Goal: Information Seeking & Learning: Learn about a topic

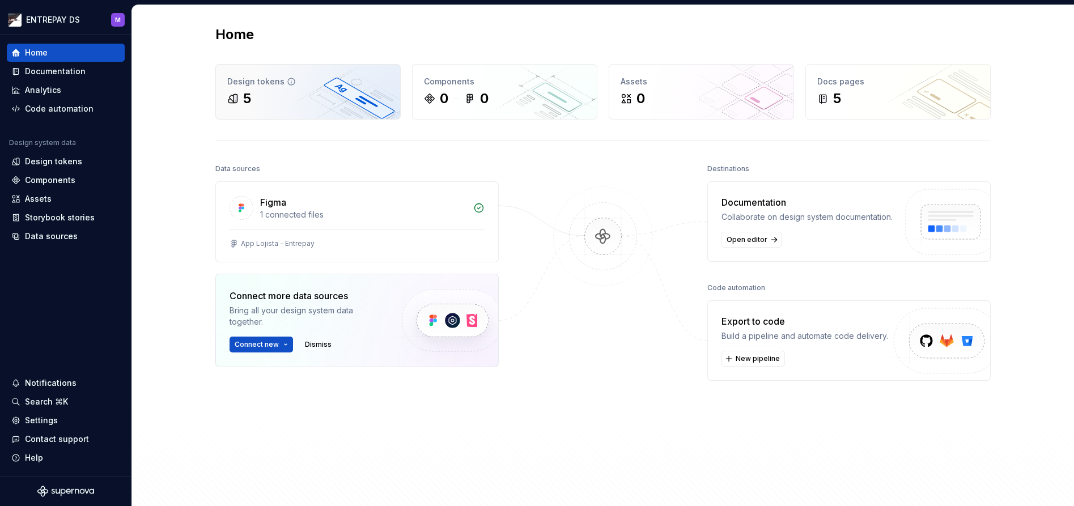
click at [357, 100] on div "5" at bounding box center [308, 99] width 162 height 18
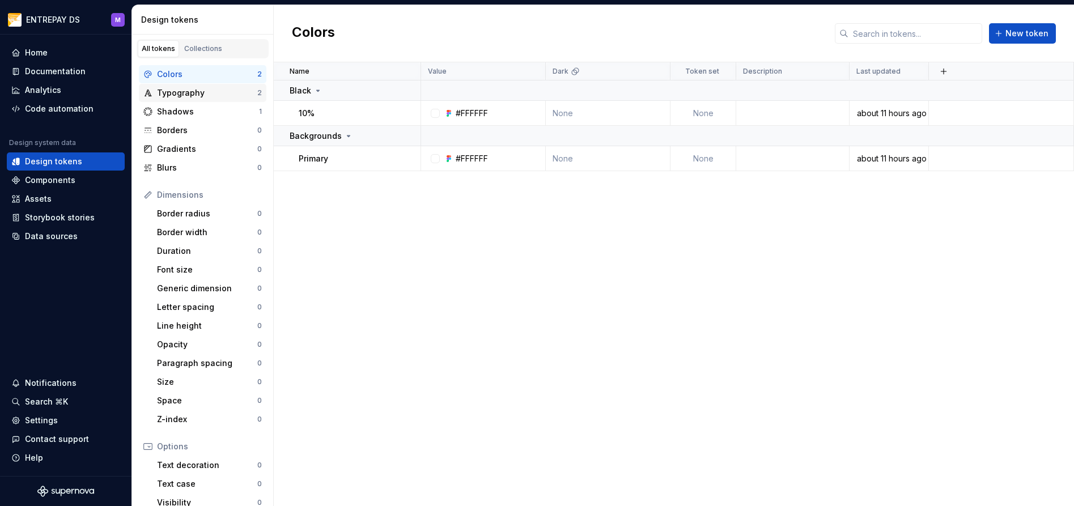
click at [203, 91] on div "Typography" at bounding box center [207, 92] width 100 height 11
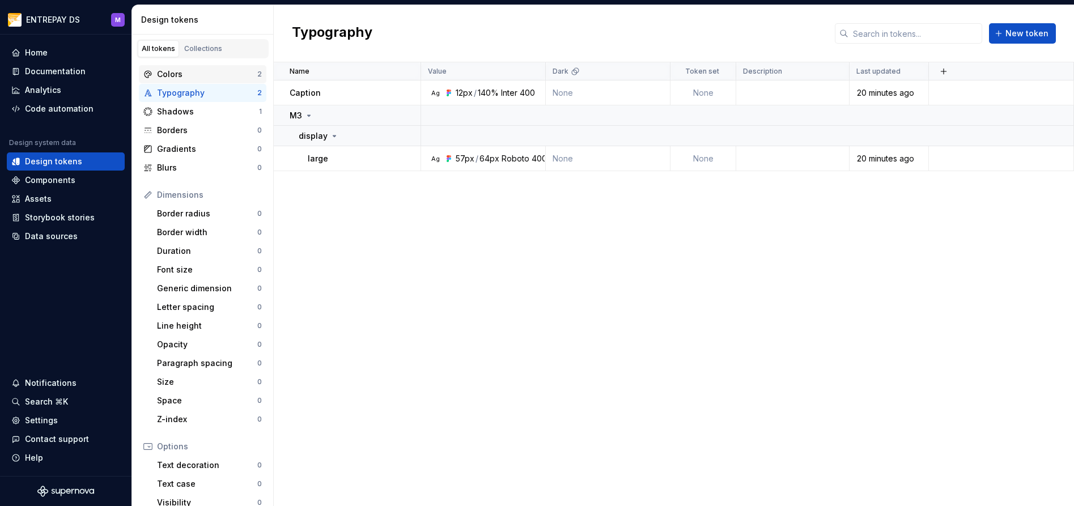
click at [204, 79] on div "Colors" at bounding box center [207, 74] width 100 height 11
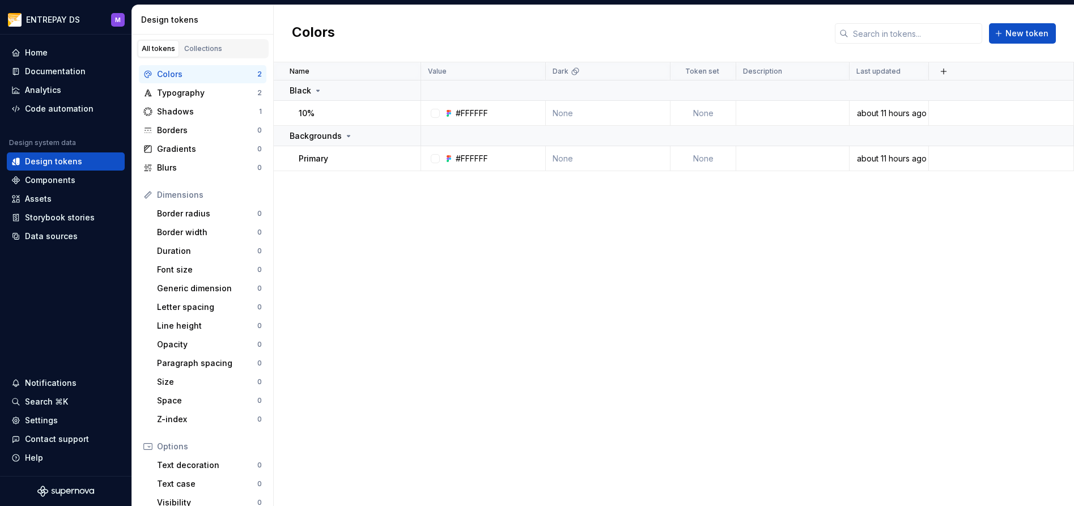
drag, startPoint x: 476, startPoint y: 274, endPoint x: 438, endPoint y: 282, distance: 38.2
click at [476, 274] on div "Name Value Dark Token set Description Last updated Black 10% #FFFFFF None None …" at bounding box center [674, 284] width 800 height 444
click at [738, 258] on div "Name Value Dark Token set Description Last updated Black 10% #FFFFFF None None …" at bounding box center [674, 284] width 800 height 444
click at [643, 264] on div "Name Value Dark Token set Description Last updated Black 10% #FFFFFF None None …" at bounding box center [674, 284] width 800 height 444
click at [34, 53] on div "Home" at bounding box center [36, 52] width 23 height 11
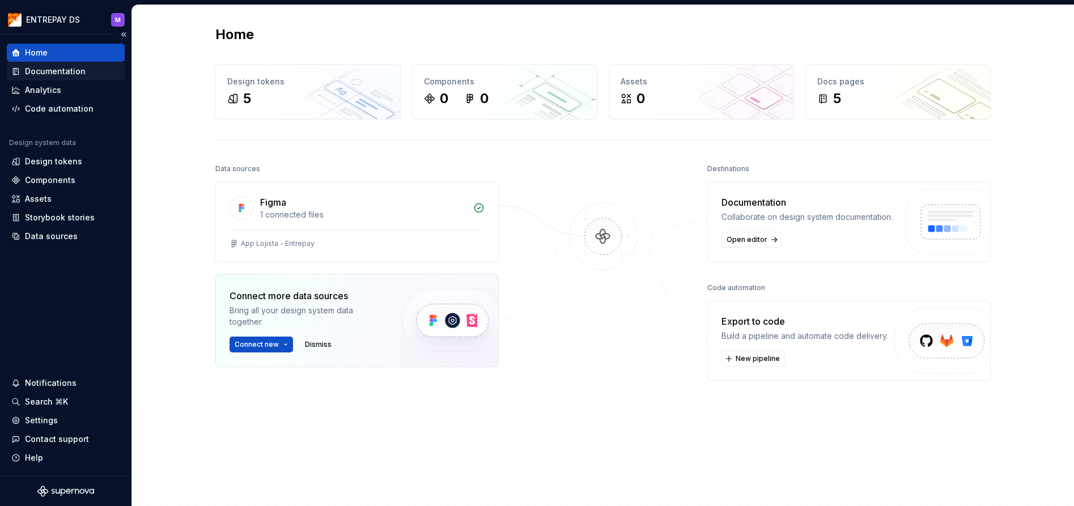
click at [52, 71] on div "Documentation" at bounding box center [55, 71] width 61 height 11
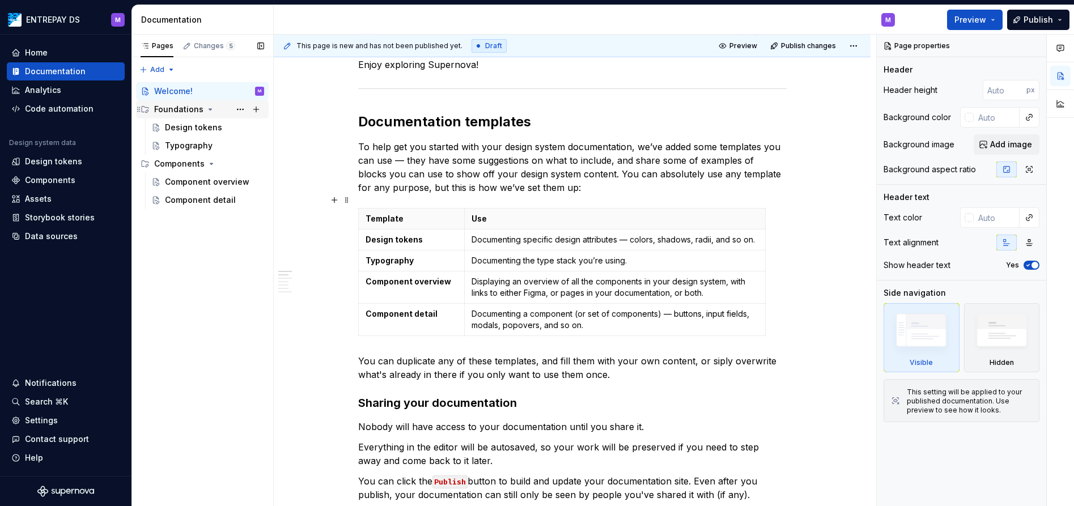
scroll to position [206, 0]
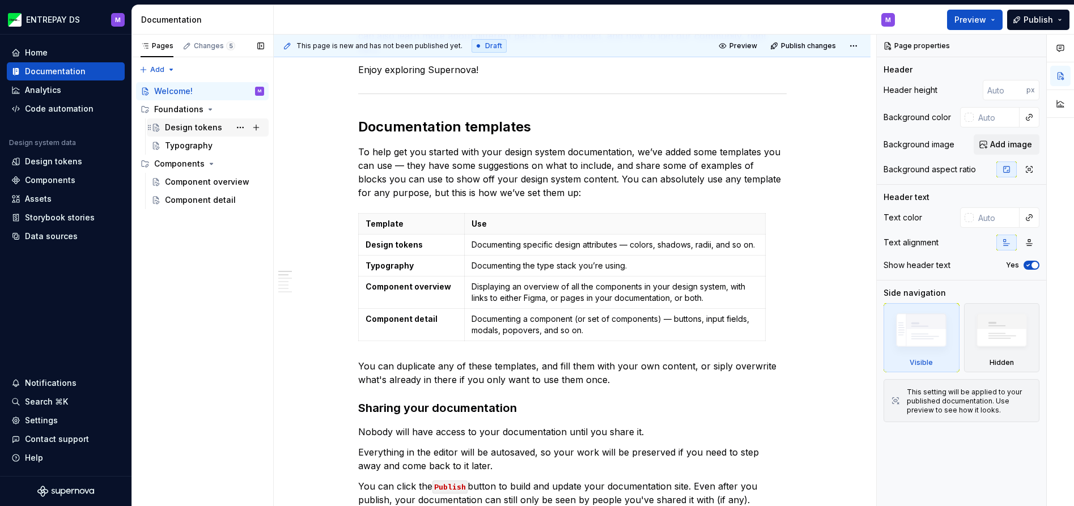
click at [179, 119] on div "Design tokens" at bounding box center [208, 127] width 122 height 18
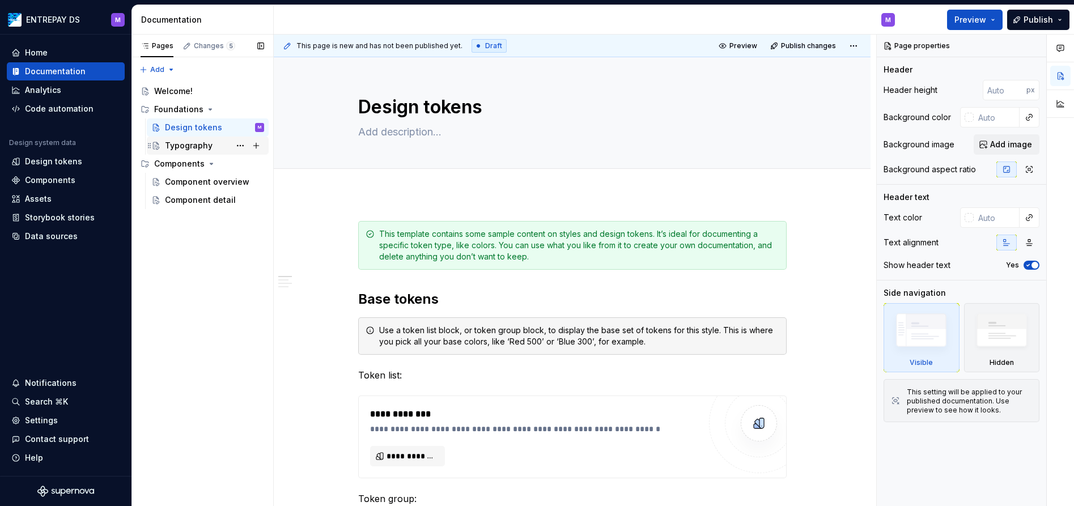
scroll to position [-1, 0]
click at [194, 147] on div "Typography" at bounding box center [189, 145] width 48 height 11
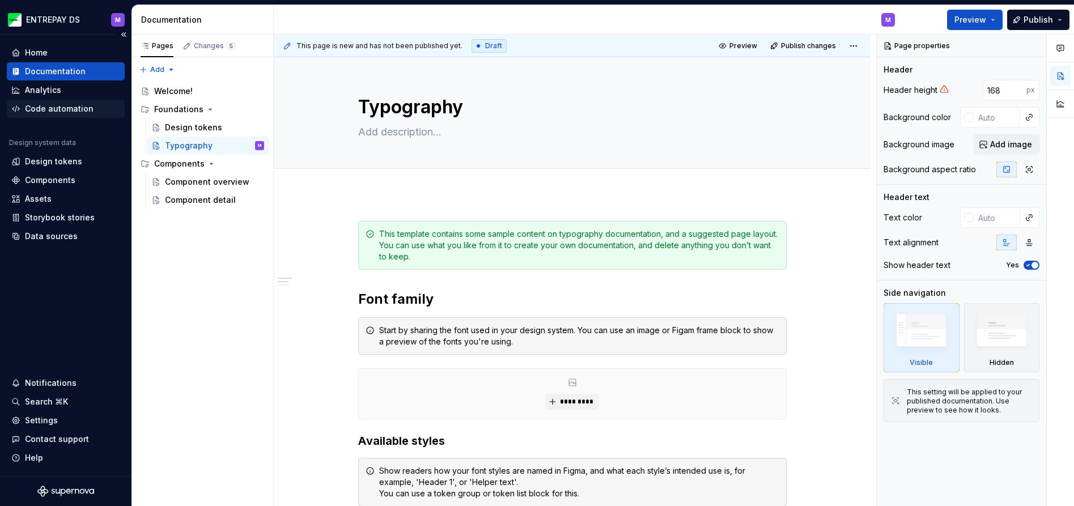
click at [40, 106] on div "Code automation" at bounding box center [59, 108] width 69 height 11
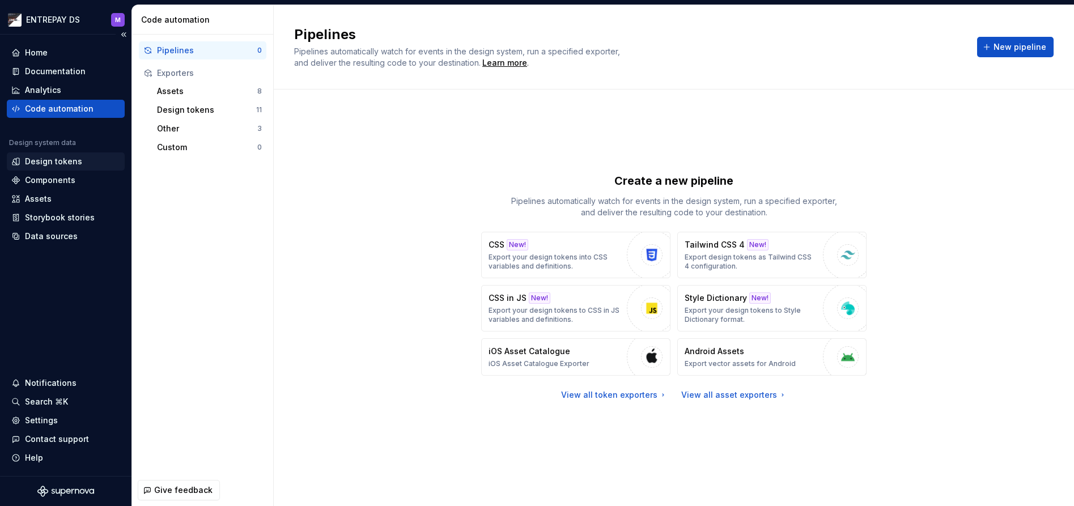
click at [43, 160] on div "Design tokens" at bounding box center [53, 161] width 57 height 11
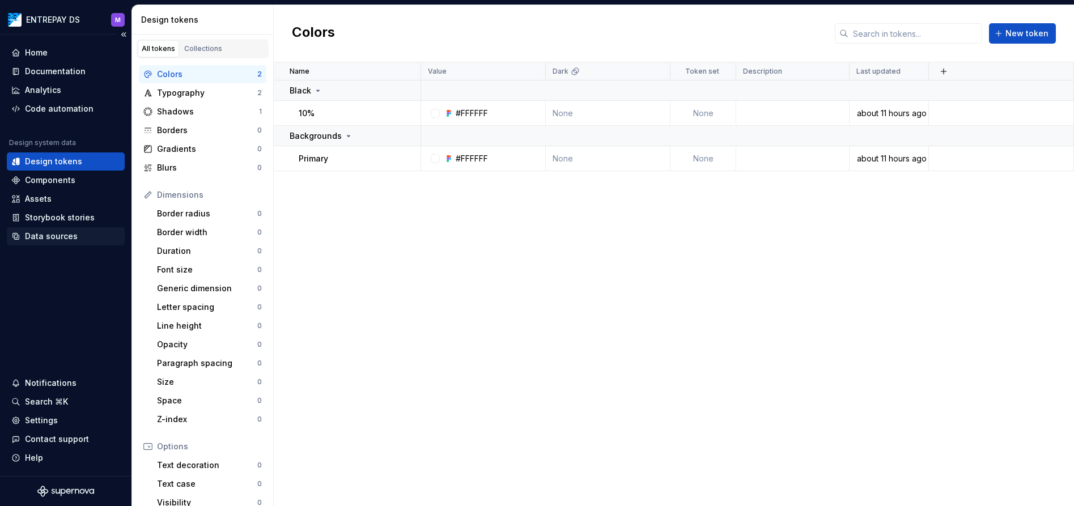
click at [52, 240] on div "Data sources" at bounding box center [51, 236] width 53 height 11
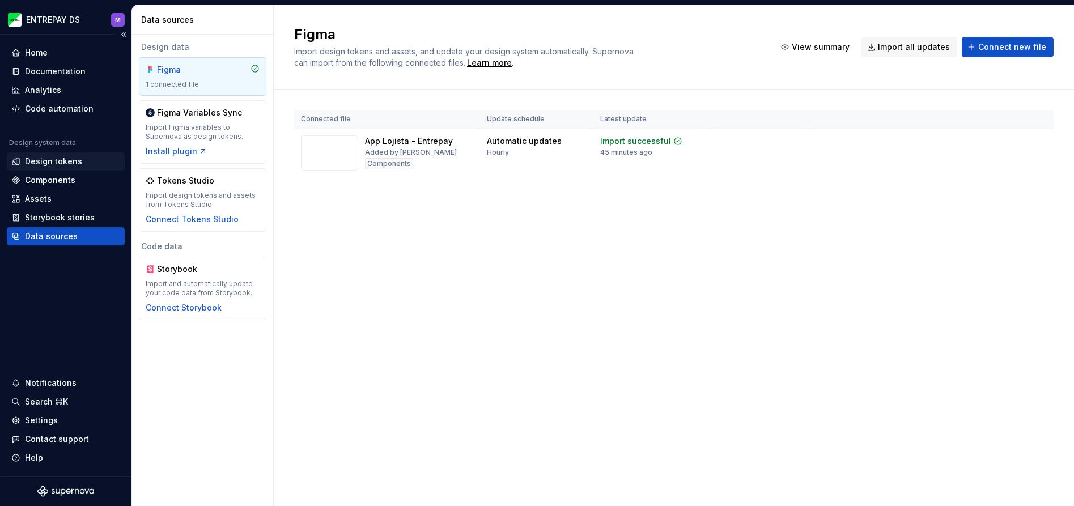
click at [40, 158] on div "Design tokens" at bounding box center [53, 161] width 57 height 11
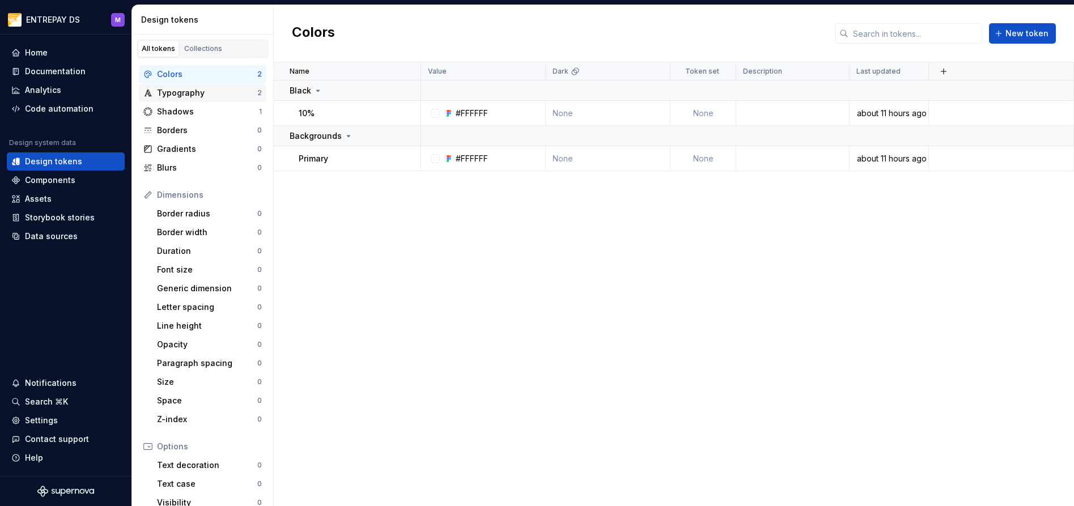
click at [166, 95] on div "Typography" at bounding box center [207, 92] width 100 height 11
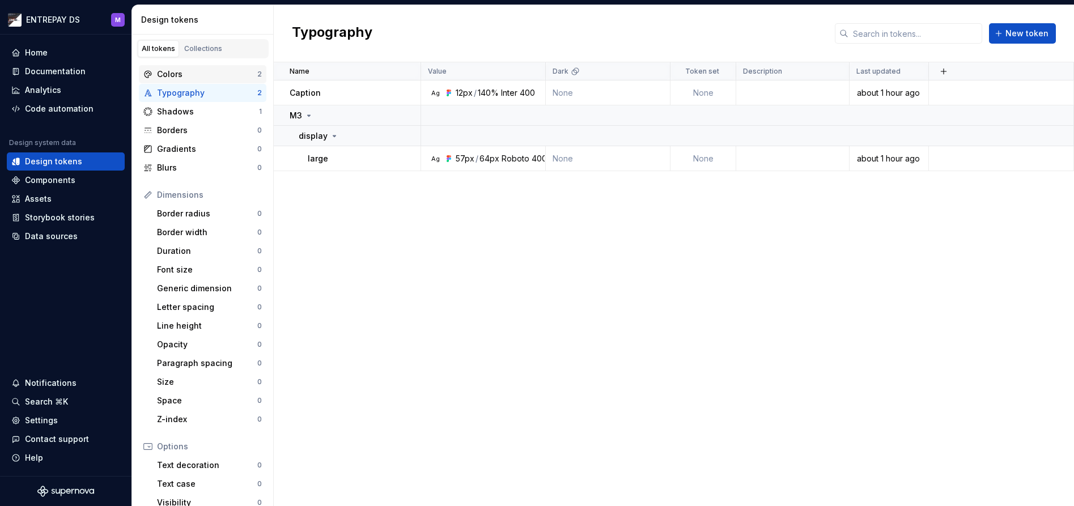
click at [186, 70] on div "Colors" at bounding box center [207, 74] width 100 height 11
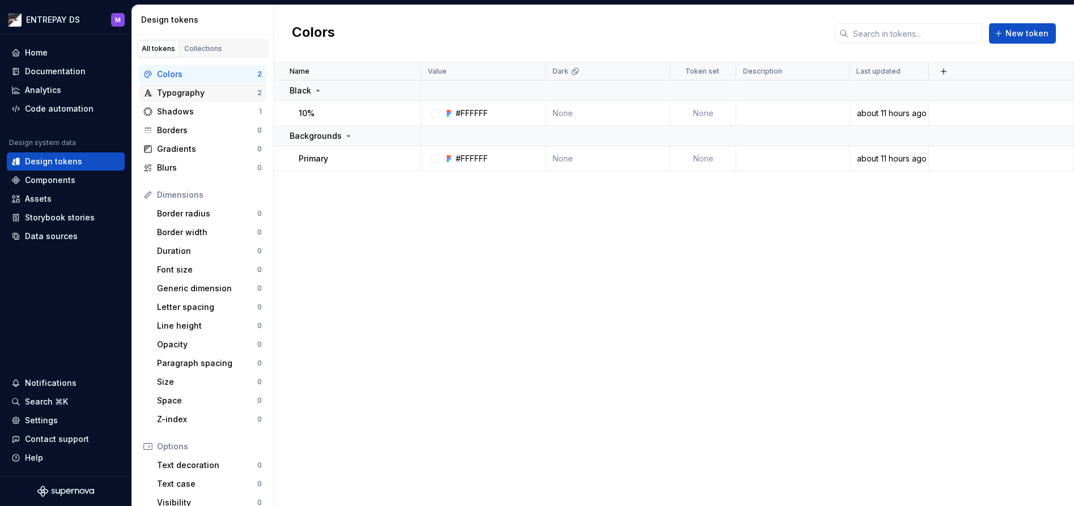
click at [204, 94] on div "Typography" at bounding box center [207, 92] width 100 height 11
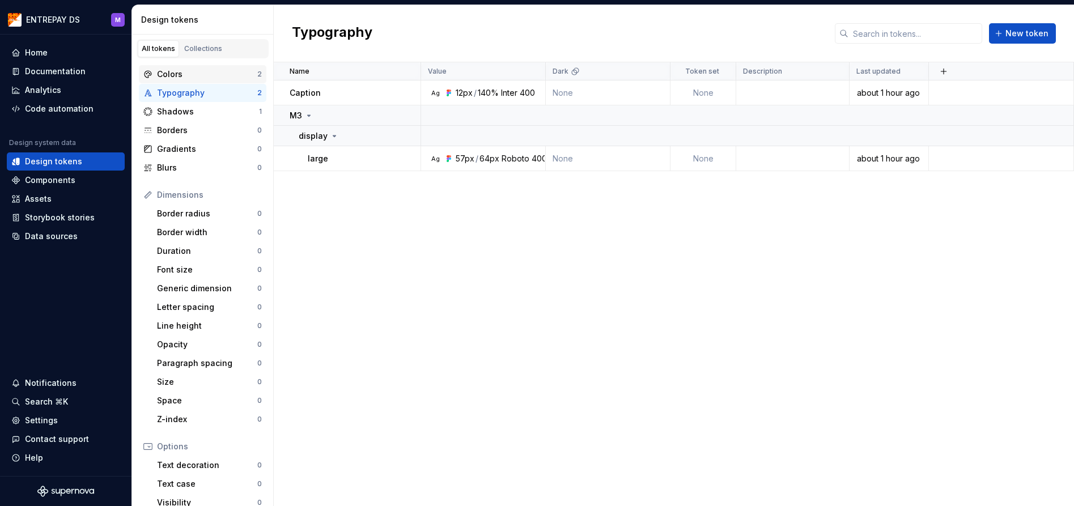
click at [197, 73] on div "Colors" at bounding box center [207, 74] width 100 height 11
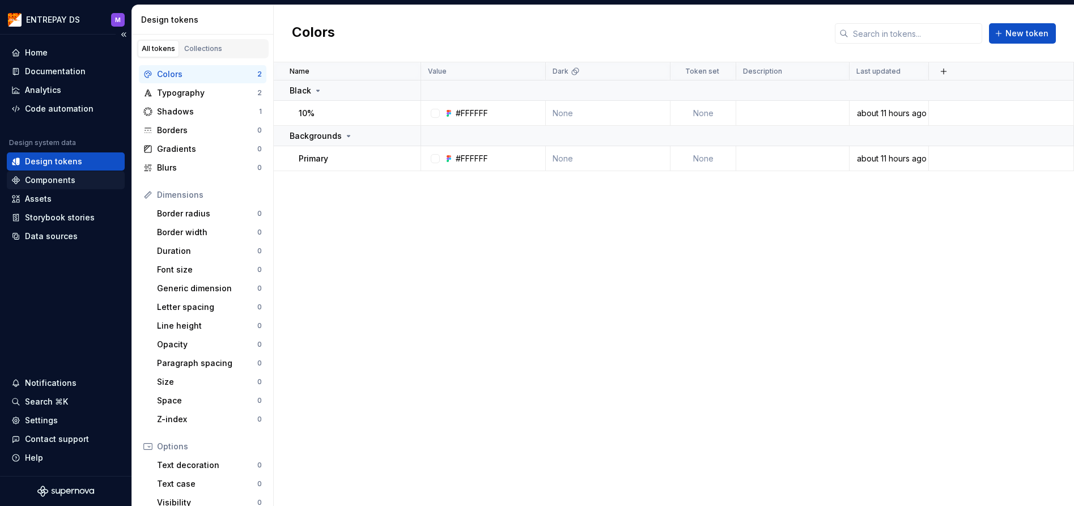
click at [69, 181] on div "Components" at bounding box center [50, 180] width 50 height 11
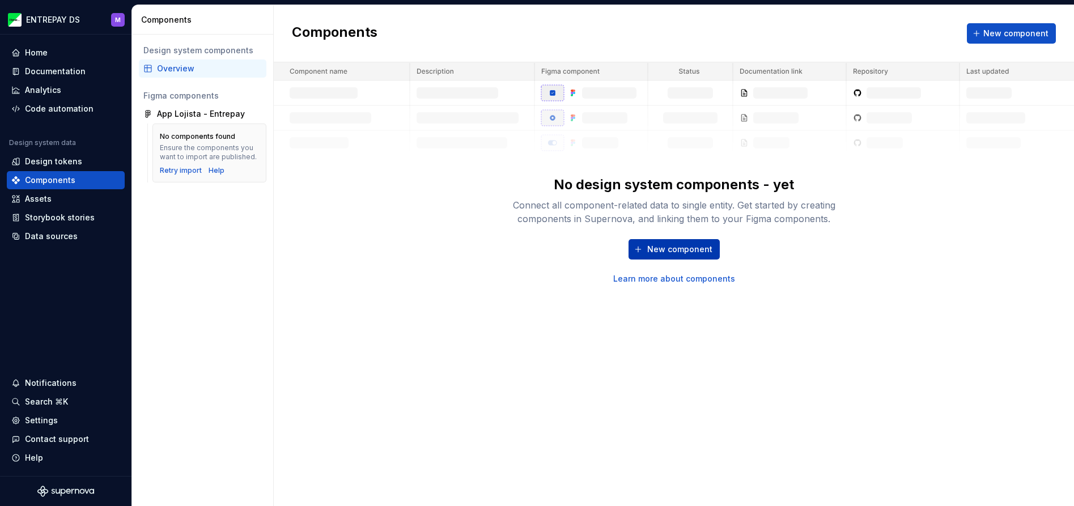
click at [668, 255] on span "New component" at bounding box center [679, 249] width 65 height 11
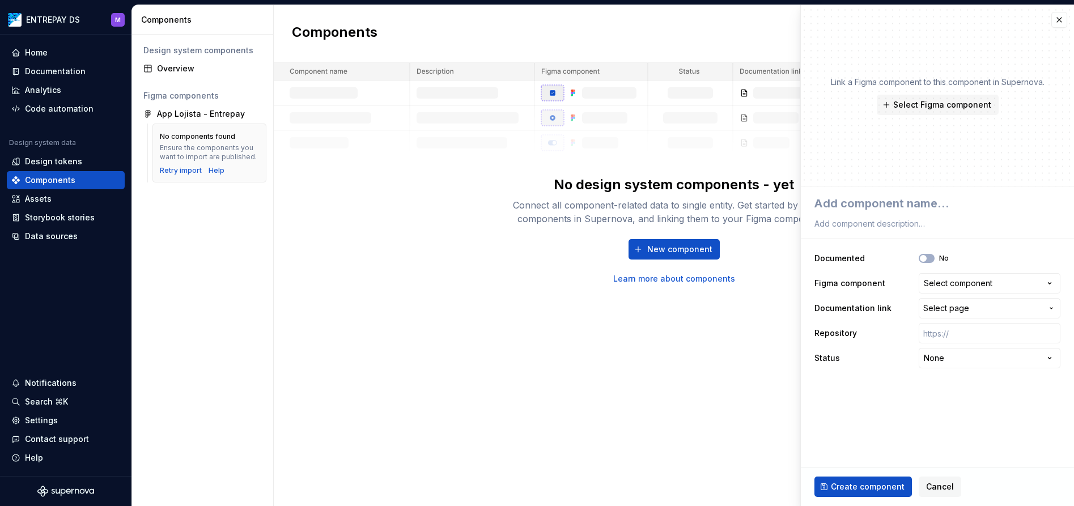
drag, startPoint x: 947, startPoint y: 489, endPoint x: 569, endPoint y: 395, distance: 389.6
click at [946, 489] on span "Cancel" at bounding box center [940, 486] width 28 height 11
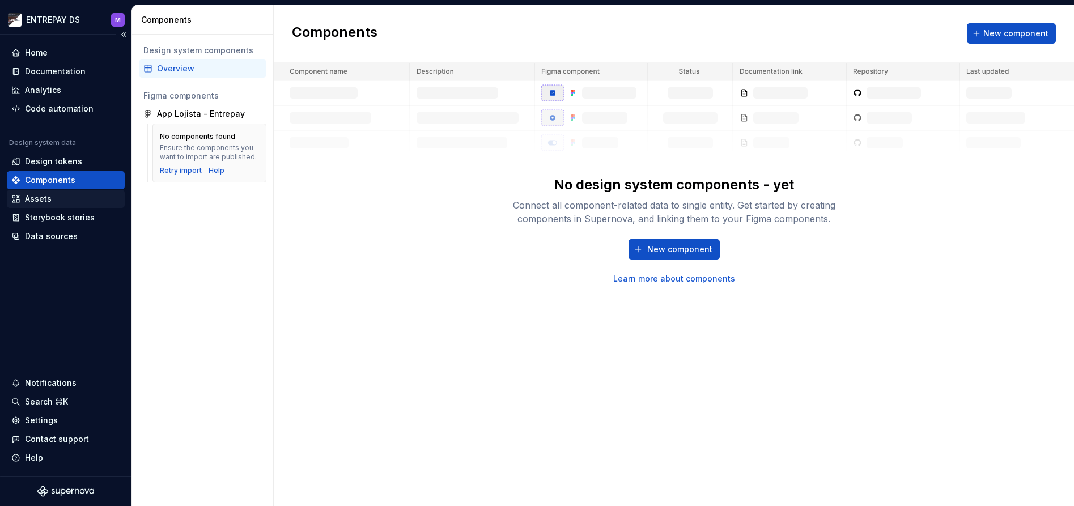
click at [36, 200] on div "Assets" at bounding box center [38, 198] width 27 height 11
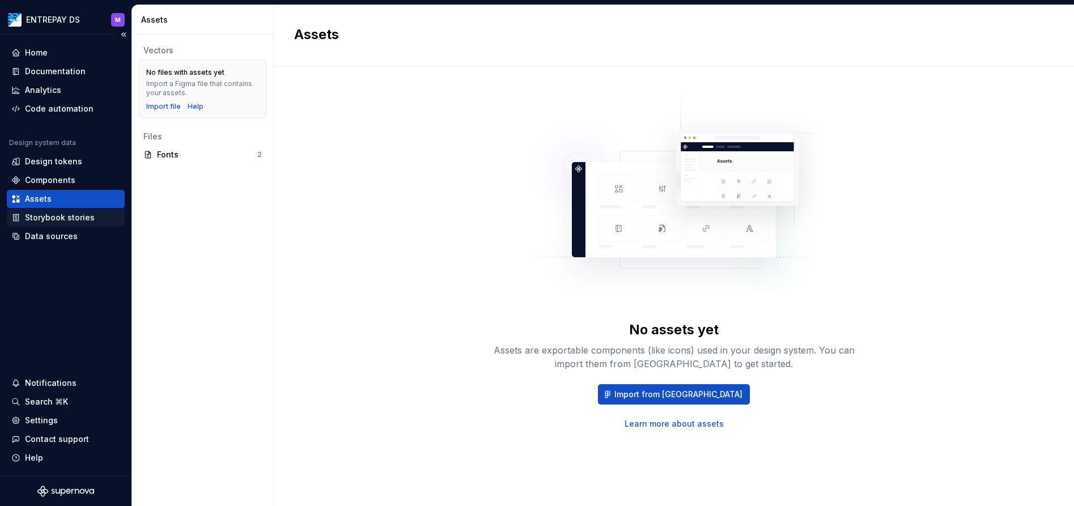
click at [46, 217] on div "Storybook stories" at bounding box center [60, 217] width 70 height 11
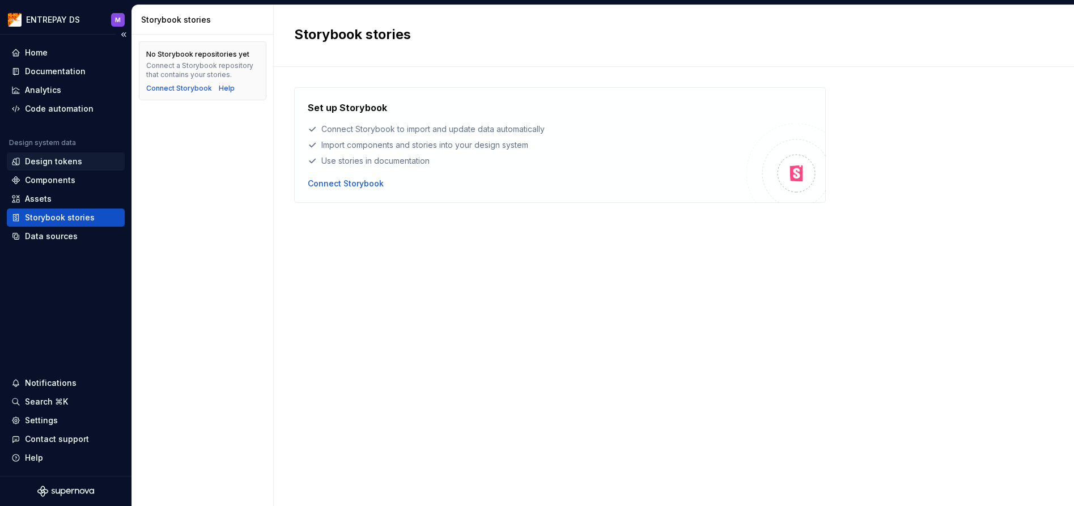
click at [51, 166] on div "Design tokens" at bounding box center [53, 161] width 57 height 11
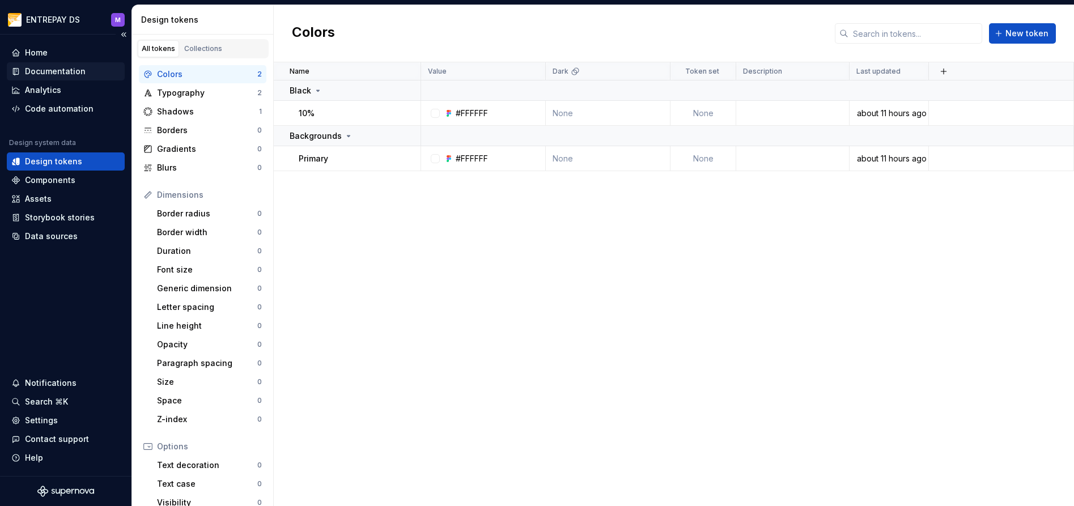
click at [57, 69] on div "Documentation" at bounding box center [55, 71] width 61 height 11
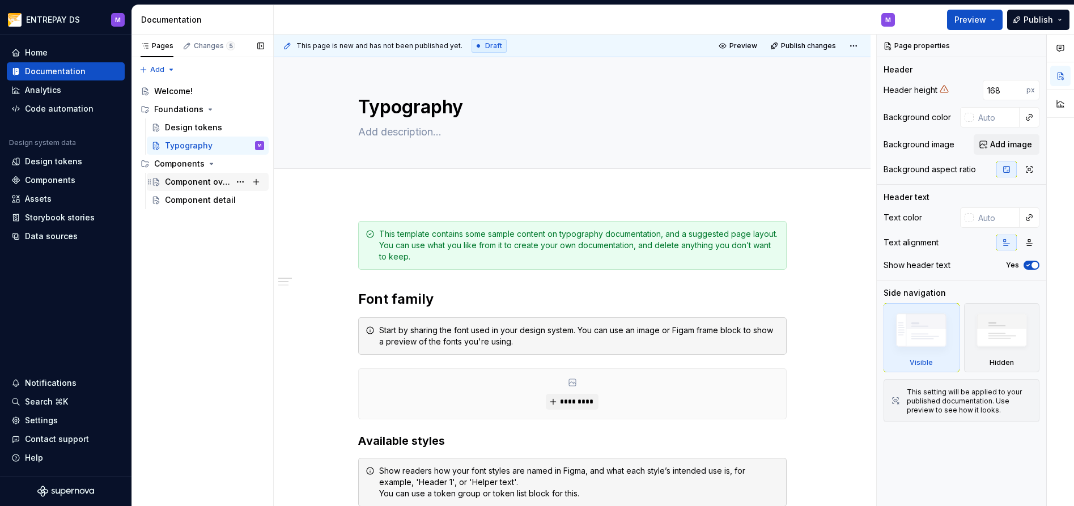
type textarea "*"
click at [55, 110] on div "Code automation" at bounding box center [59, 108] width 69 height 11
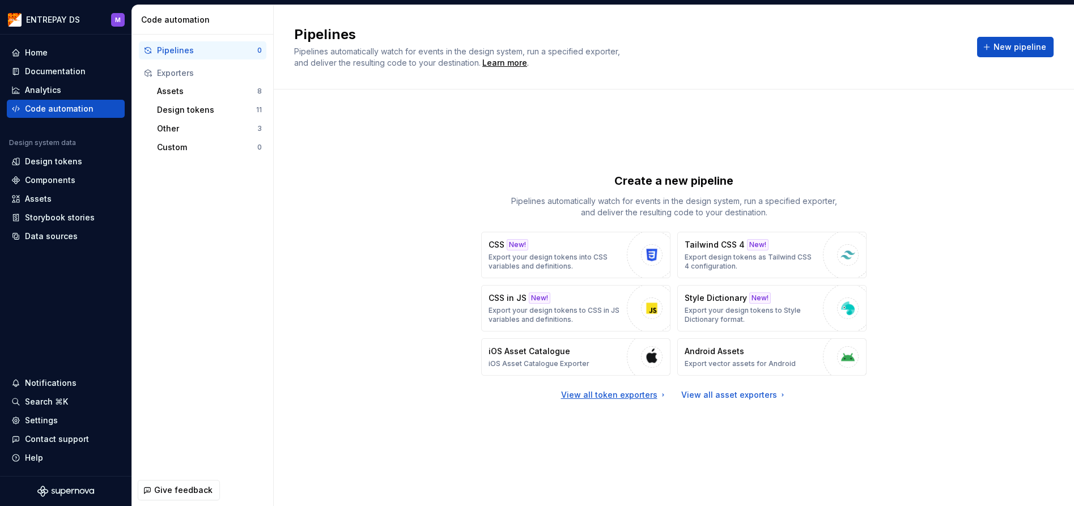
click at [627, 396] on div "View all token exporters" at bounding box center [614, 394] width 107 height 11
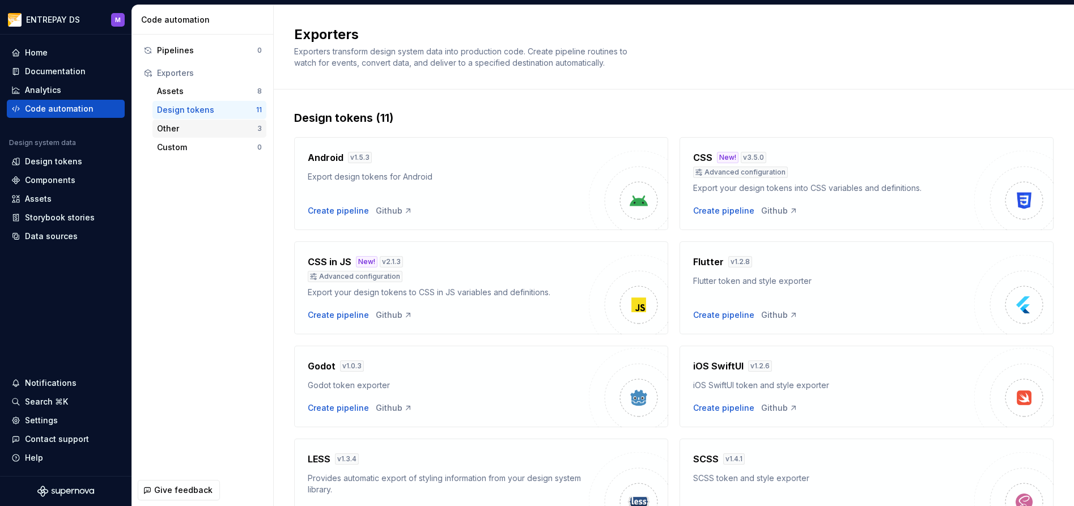
click at [175, 131] on div "Other" at bounding box center [207, 128] width 100 height 11
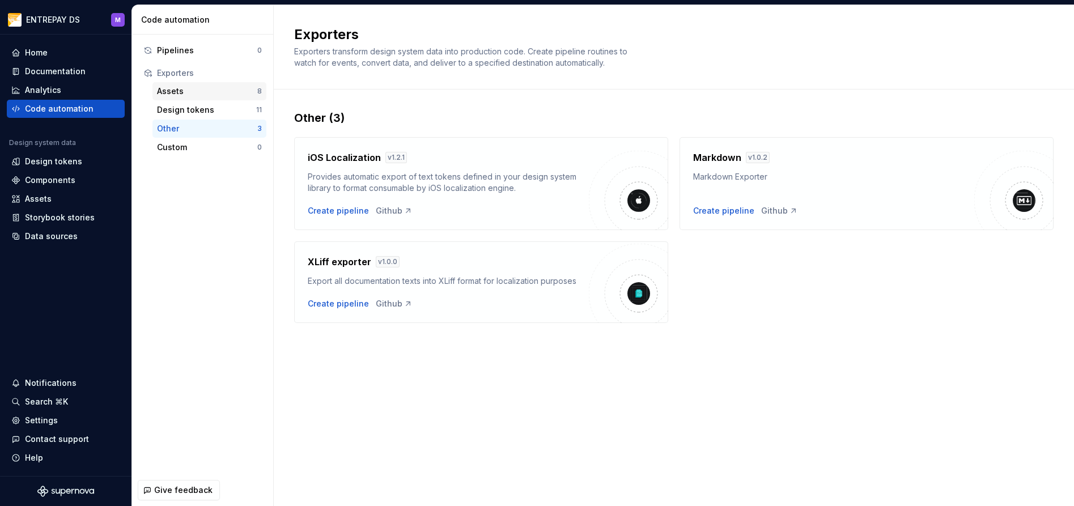
click at [185, 91] on div "Assets" at bounding box center [207, 91] width 100 height 11
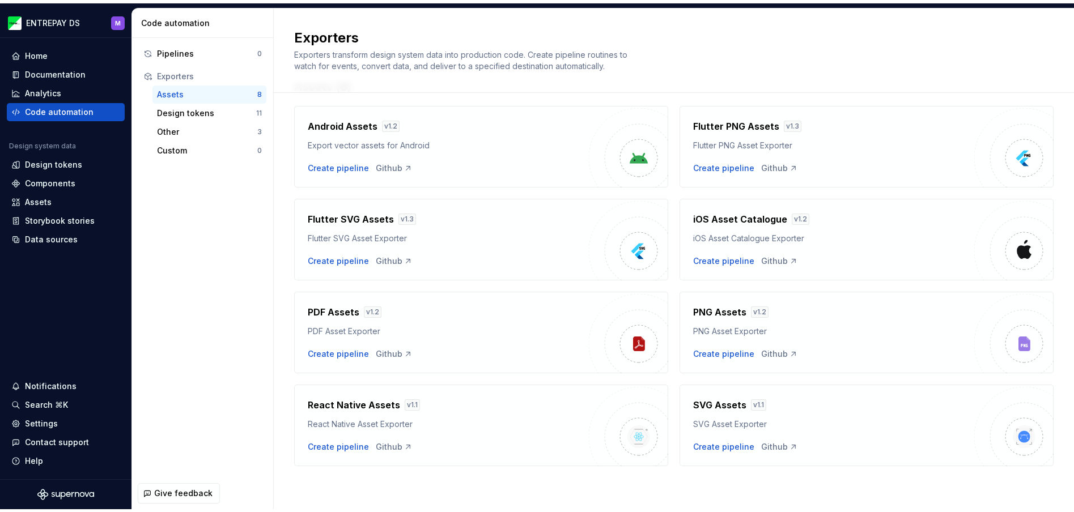
scroll to position [35, 0]
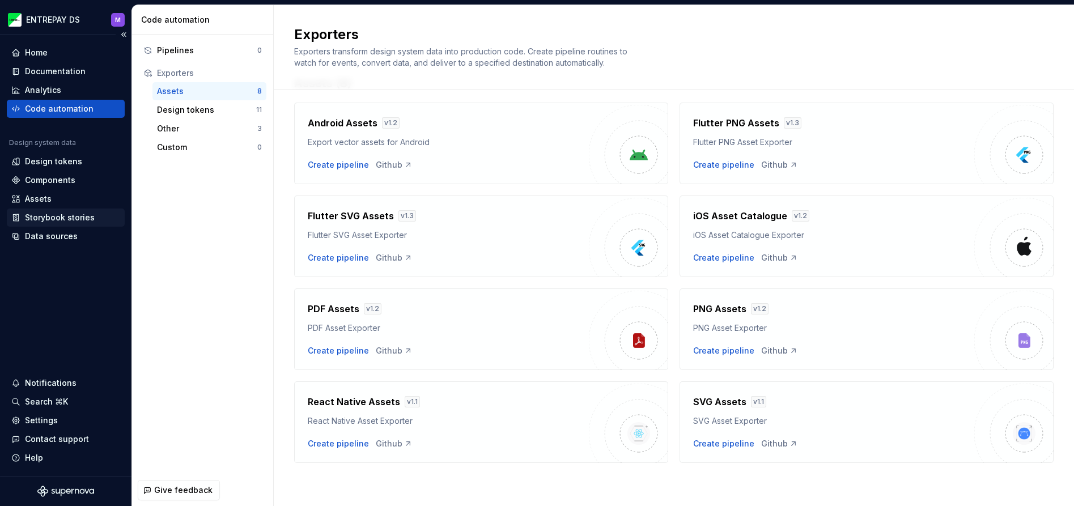
click at [50, 215] on div "Storybook stories" at bounding box center [60, 217] width 70 height 11
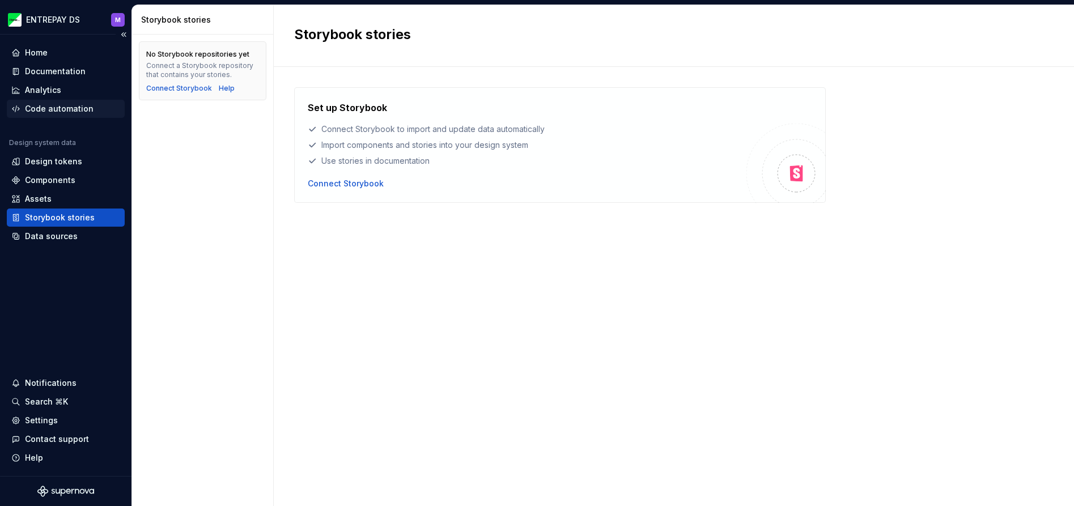
click at [55, 112] on div "Code automation" at bounding box center [59, 108] width 69 height 11
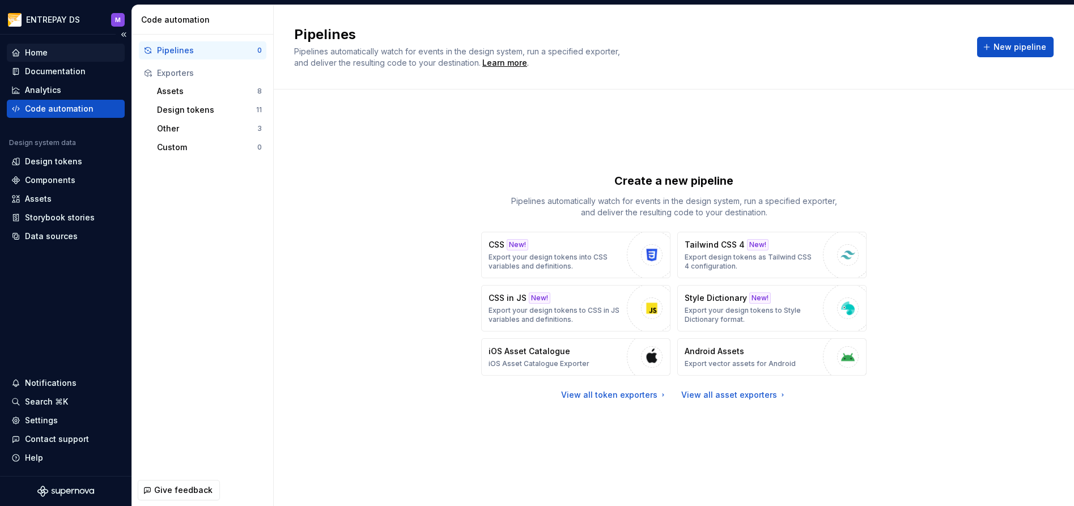
click at [40, 53] on div "Home" at bounding box center [36, 52] width 23 height 11
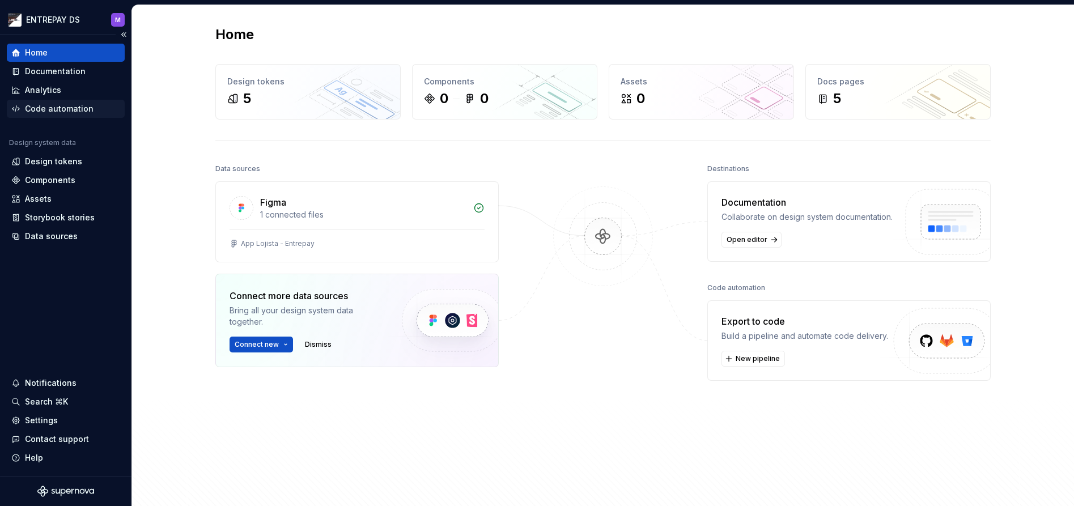
click at [58, 108] on div "Code automation" at bounding box center [59, 108] width 69 height 11
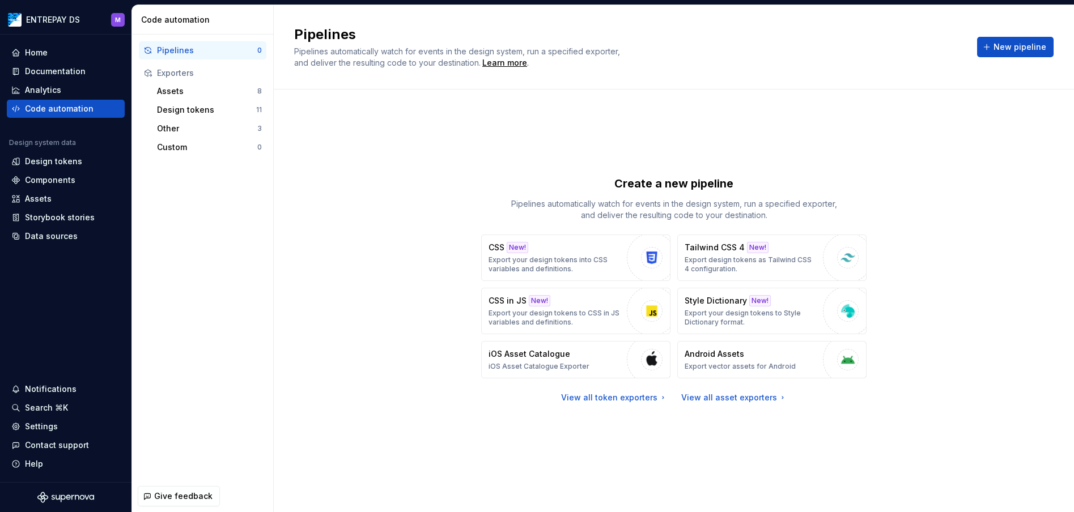
click at [961, 169] on div "Create a new pipeline Pipelines automatically watch for events in the design sy…" at bounding box center [674, 289] width 760 height 359
